Goal: Find specific page/section: Find specific page/section

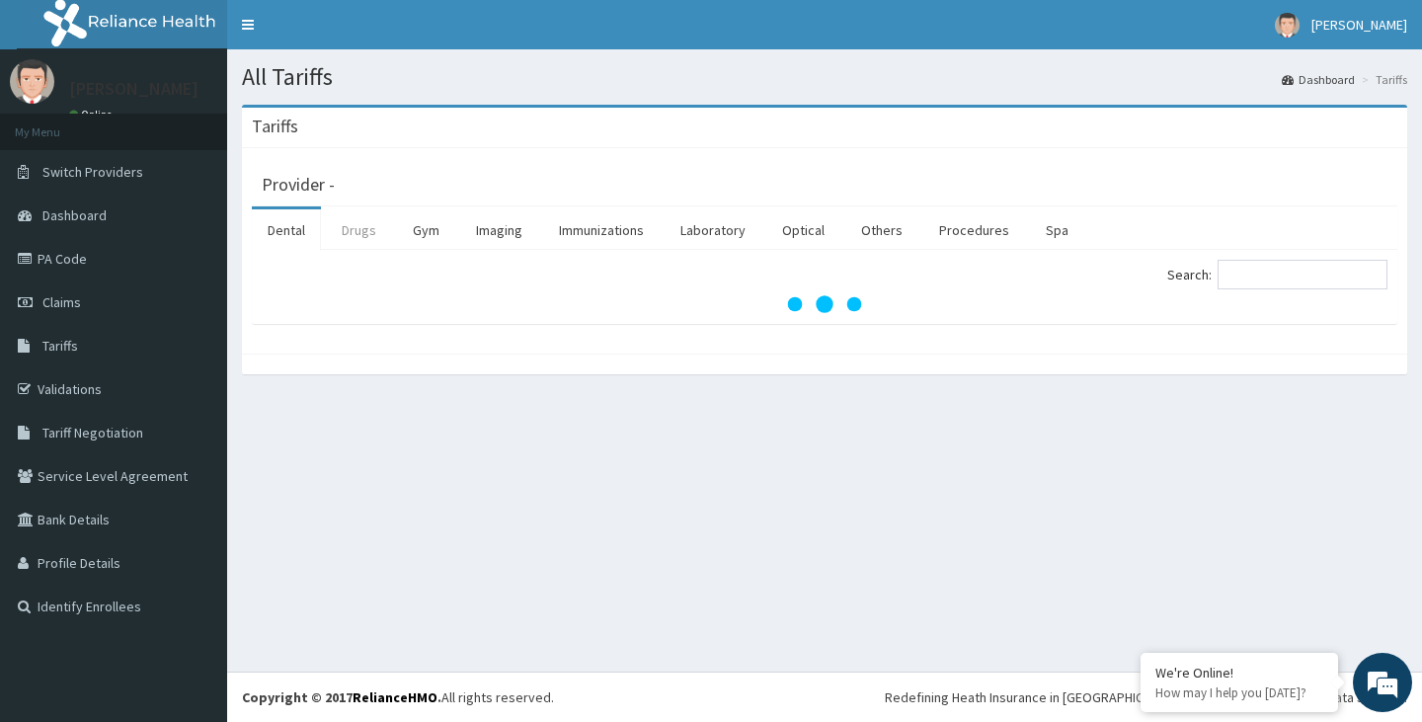
click at [377, 244] on link "Drugs" at bounding box center [359, 229] width 66 height 41
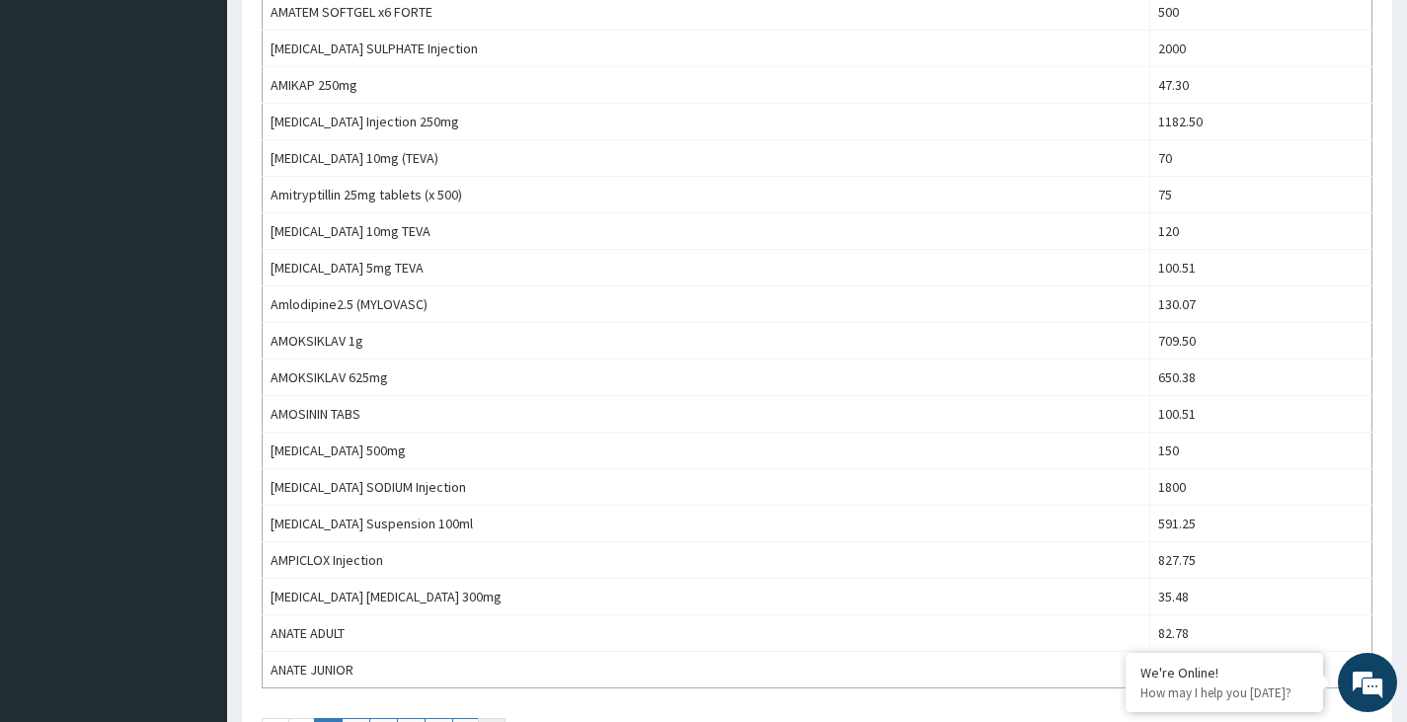
scroll to position [1679, 0]
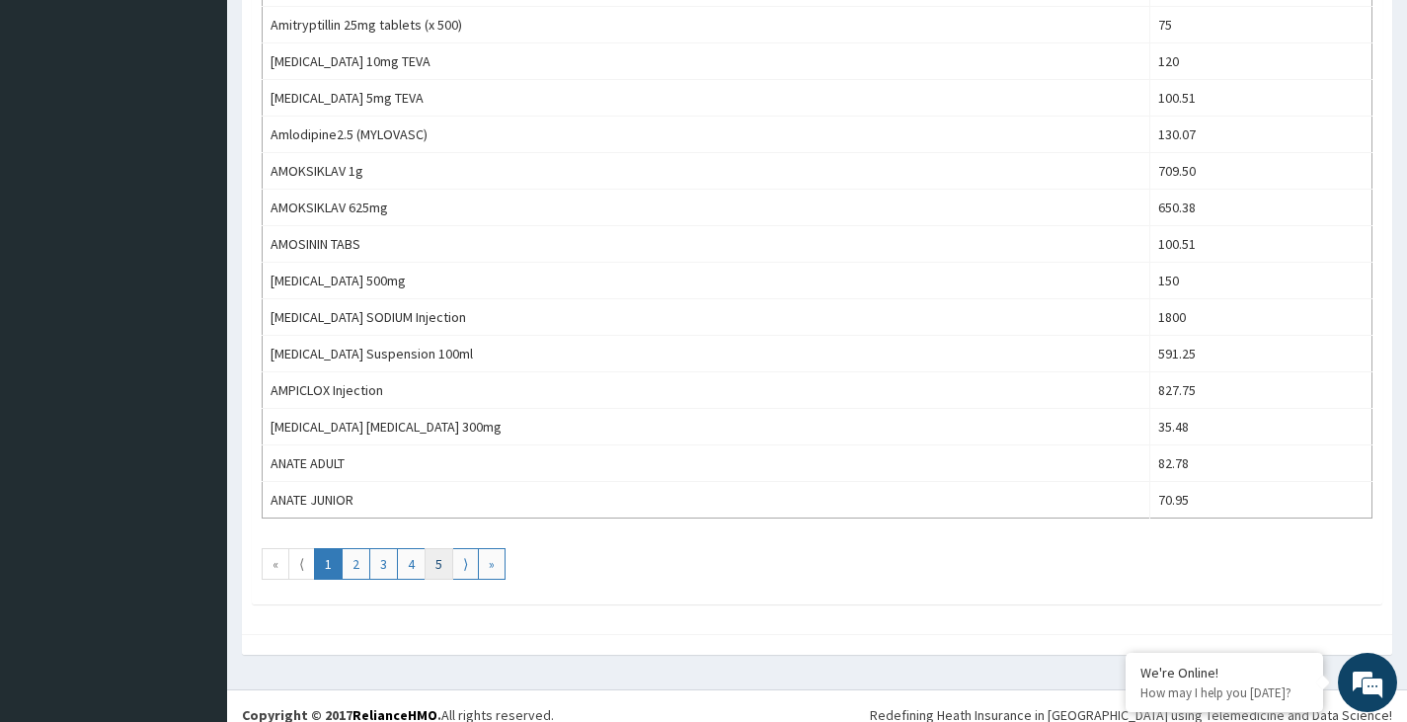
click at [440, 567] on link "5" at bounding box center [439, 564] width 29 height 32
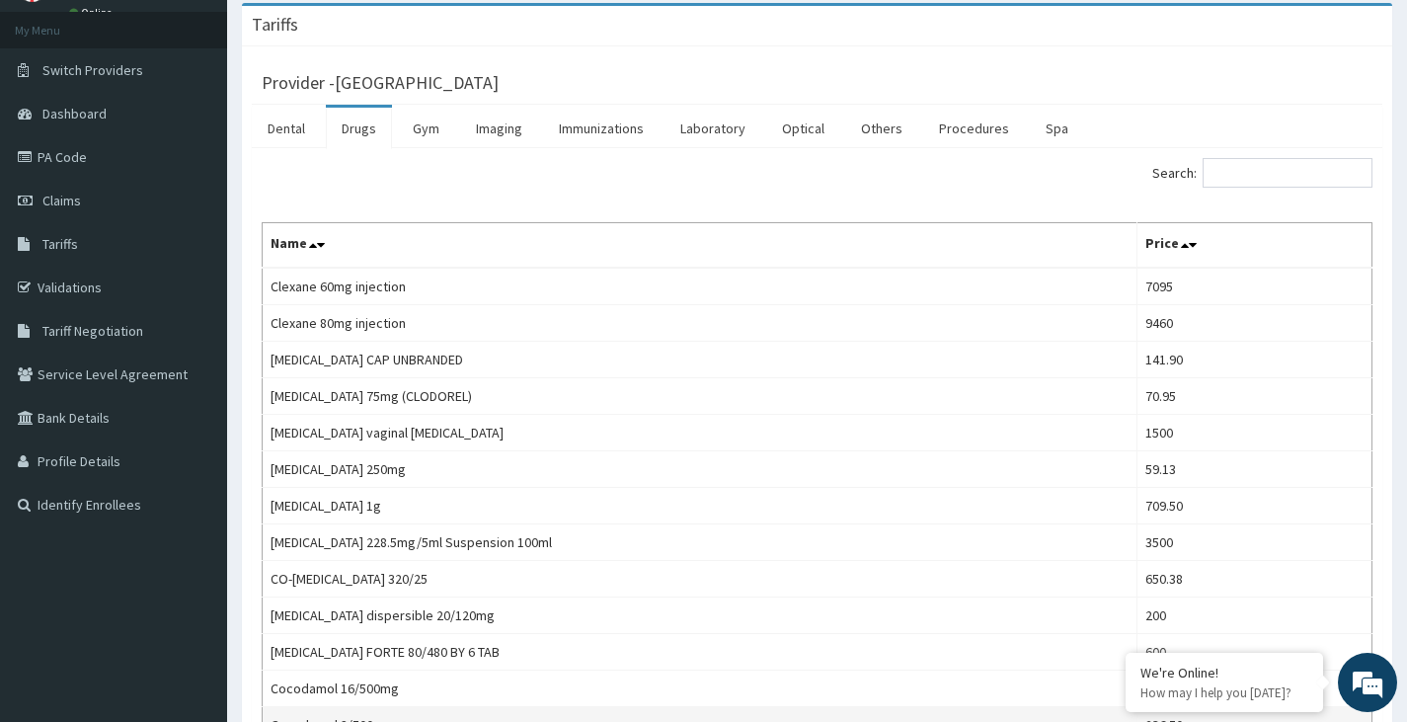
scroll to position [0, 0]
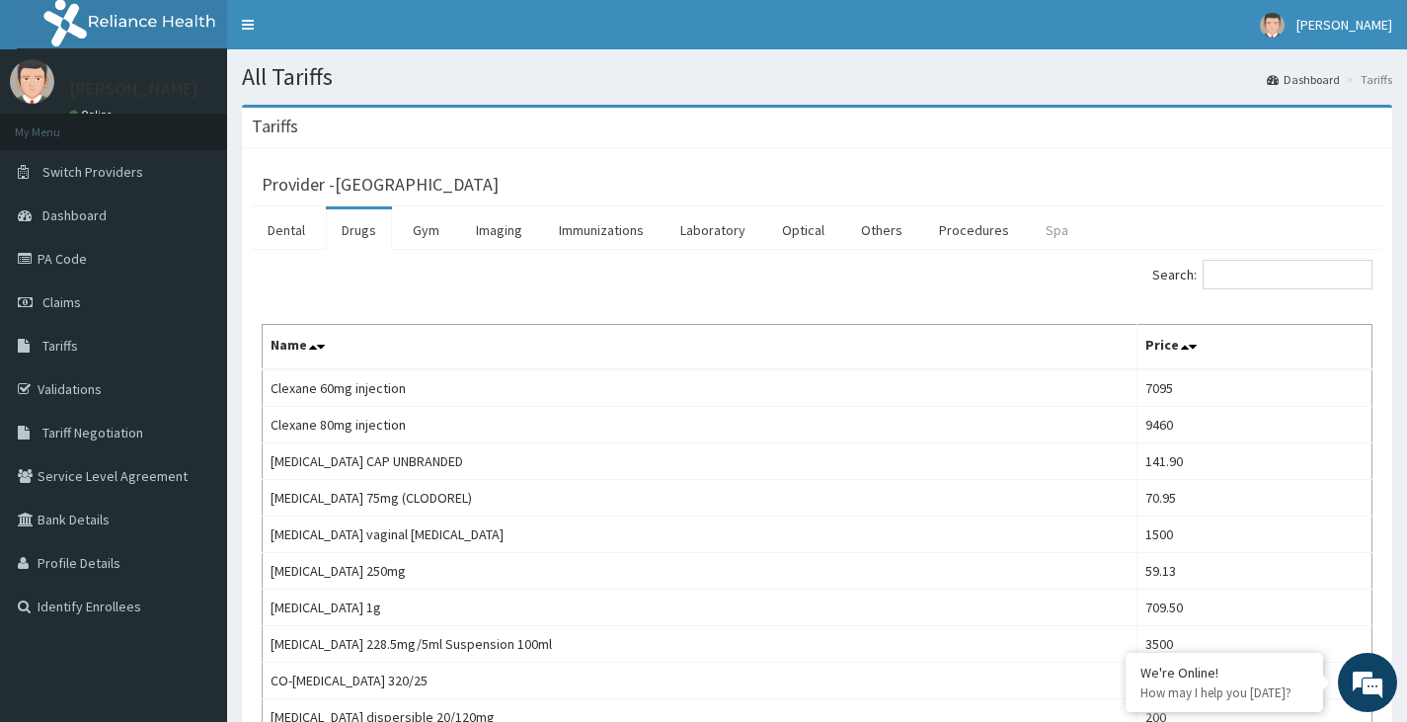
click at [1030, 233] on link "Spa" at bounding box center [1057, 229] width 54 height 41
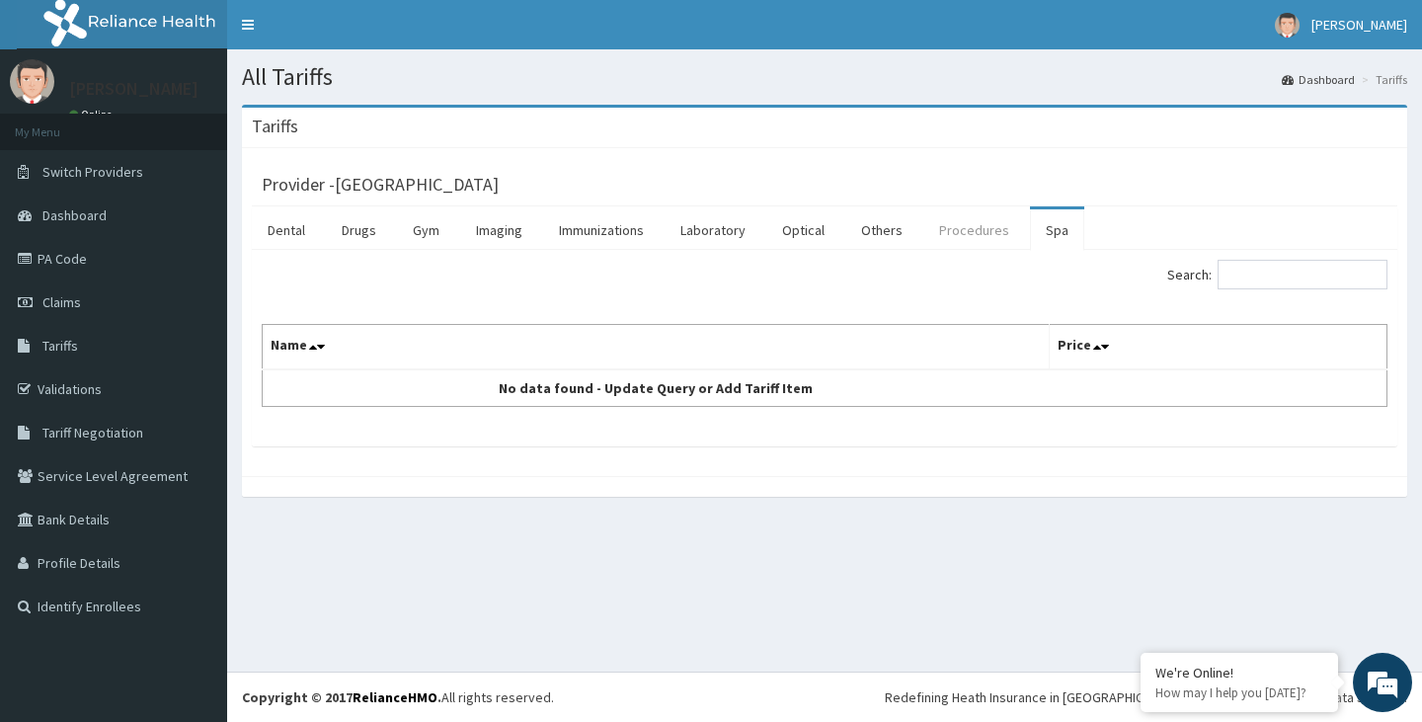
click at [968, 247] on link "Procedures" at bounding box center [974, 229] width 102 height 41
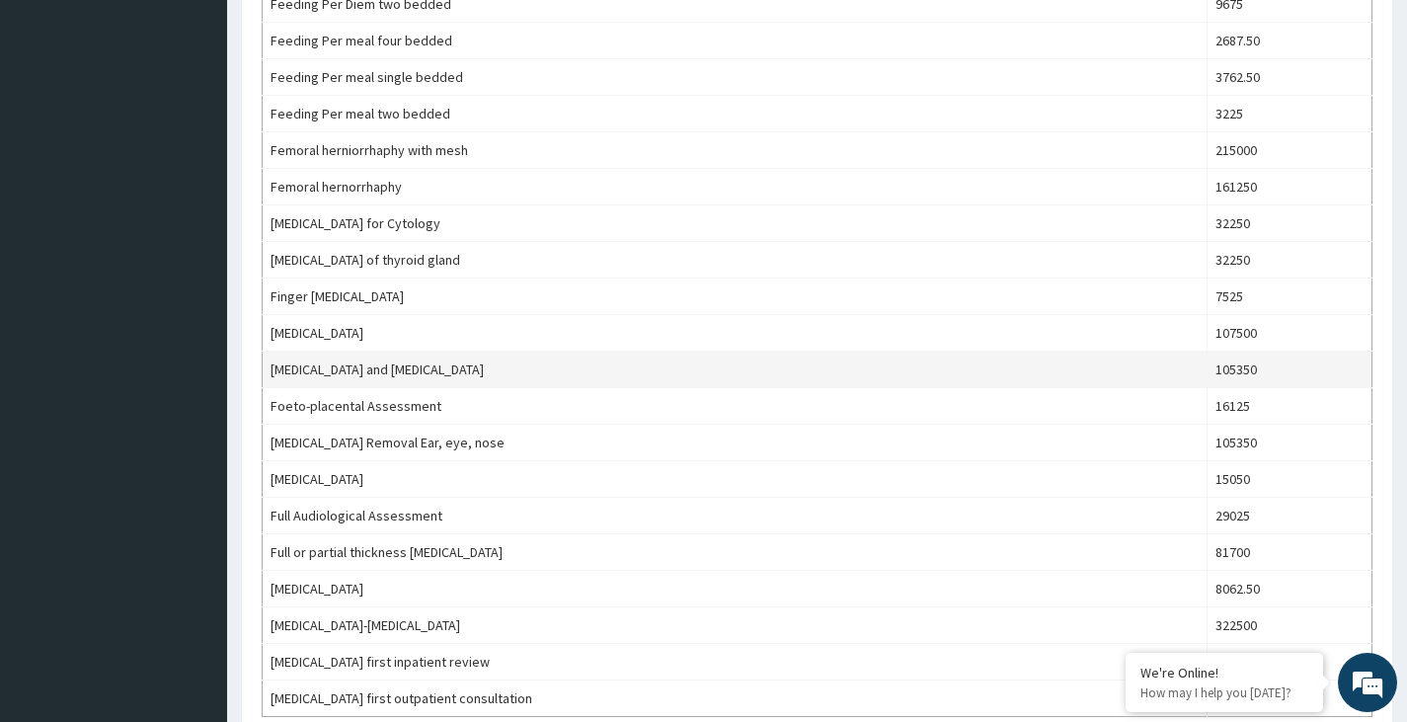
scroll to position [1481, 0]
